Goal: Transaction & Acquisition: Purchase product/service

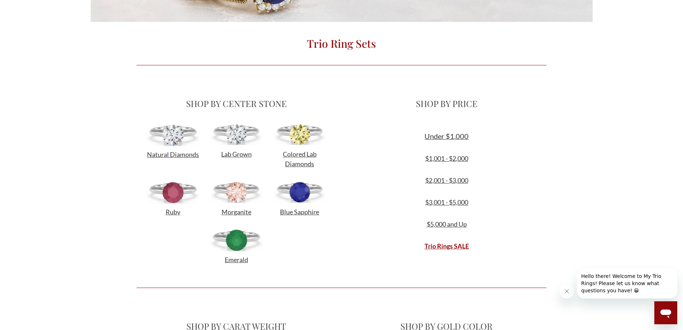
scroll to position [179, 0]
click at [239, 135] on img at bounding box center [236, 134] width 51 height 22
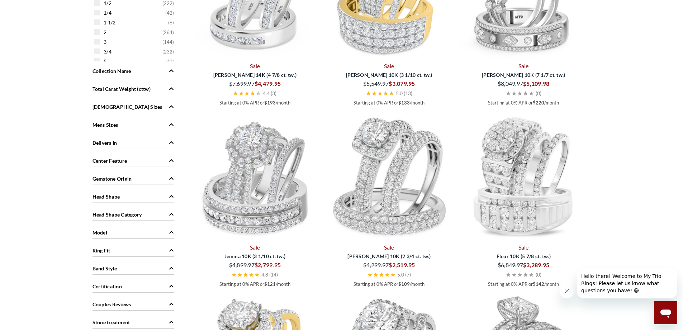
scroll to position [610, 0]
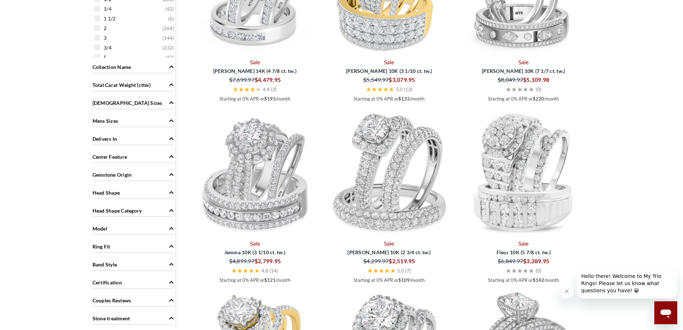
click at [165, 106] on div "[DEMOGRAPHIC_DATA] Sizes" at bounding box center [133, 102] width 81 height 14
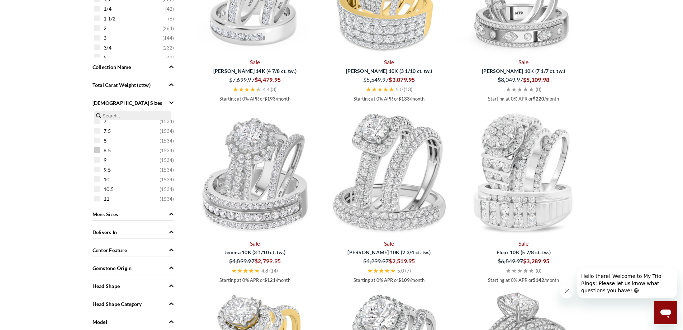
scroll to position [72, 0]
click at [98, 152] on span at bounding box center [97, 151] width 6 height 6
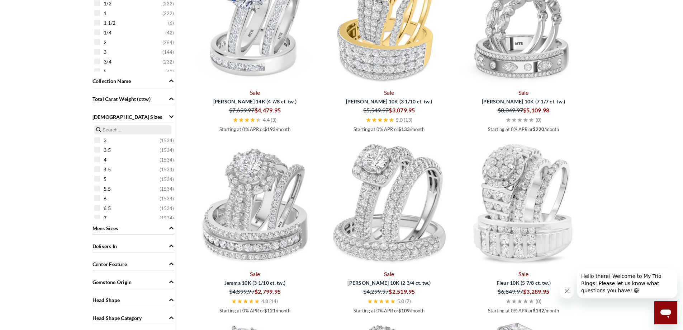
scroll to position [628, 0]
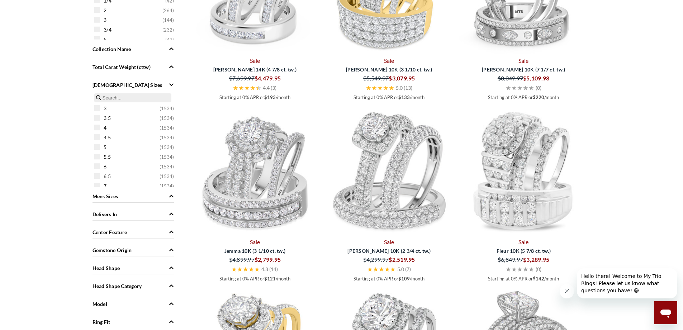
drag, startPoint x: 176, startPoint y: 130, endPoint x: 174, endPoint y: 135, distance: 5.3
click at [174, 135] on div "Search Within Results Price $1000 - $2000 ( 80 ) $2000 - $3000 ( 411 ) $3000 - …" at bounding box center [133, 26] width 85 height 752
click at [170, 198] on span "Mens Sizes" at bounding box center [171, 196] width 5 height 8
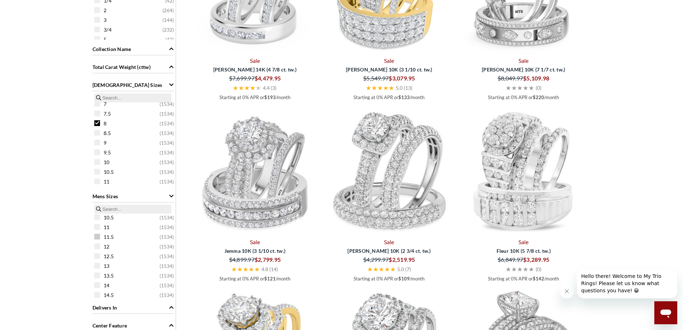
scroll to position [72, 0]
click at [97, 226] on span at bounding box center [97, 225] width 6 height 6
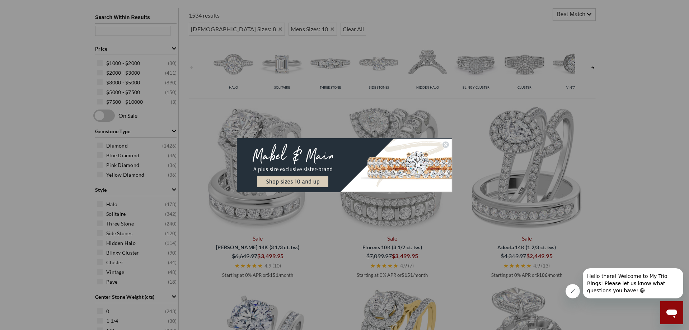
drag, startPoint x: 572, startPoint y: 292, endPoint x: 1096, endPoint y: 565, distance: 591.5
click at [572, 292] on icon "Close message from company" at bounding box center [573, 291] width 6 height 6
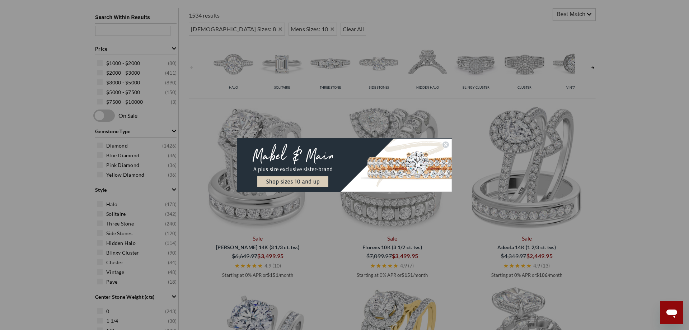
click at [443, 146] on circle "Close dialog" at bounding box center [445, 144] width 7 height 7
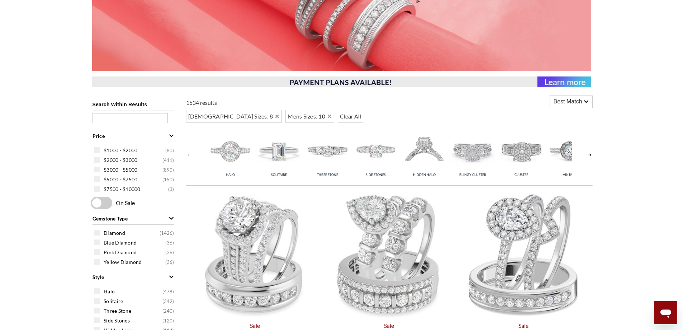
scroll to position [161, 0]
